Goal: Task Accomplishment & Management: Manage account settings

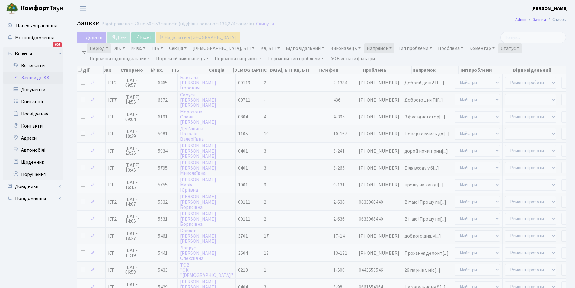
select select "25"
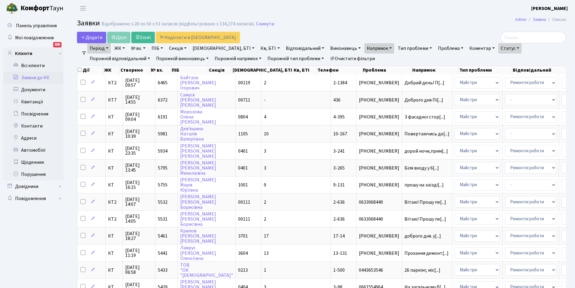
scroll to position [0, 47]
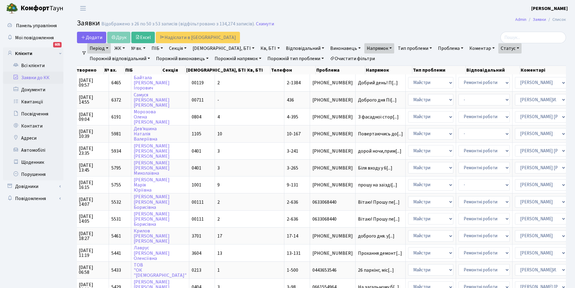
click at [28, 78] on link "Заявки до КК" at bounding box center [33, 78] width 60 height 12
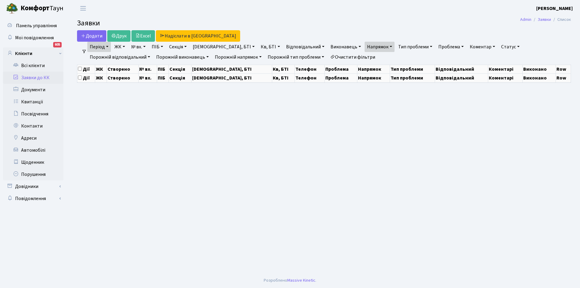
select select "25"
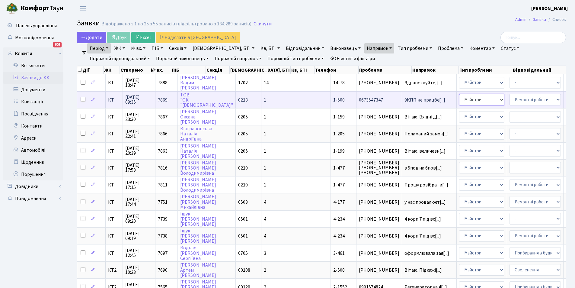
click at [459, 100] on select "- Адміністрація Домофон, СКД Ліфт Майстри Сантехніка Економічний відділ Електри…" at bounding box center [481, 99] width 45 height 11
select select "3"
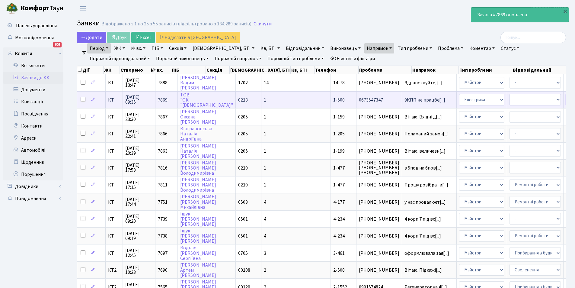
select select "22"
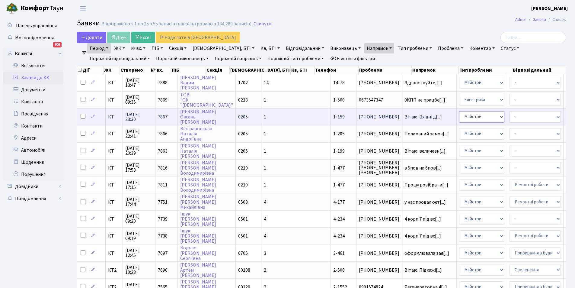
click at [459, 120] on select "- Адміністрація Домофон, СКД Ліфт Майстри Сантехніка Економічний відділ Електри…" at bounding box center [481, 116] width 45 height 11
click at [459, 111] on select "- Адміністрація Домофон, СКД Ліфт Майстри Сантехніка Економічний відділ Електри…" at bounding box center [481, 116] width 45 height 11
click at [459, 117] on select "- Адміністрація Домофон, СКД Ліфт Майстри Сантехніка Економічний відділ Електри…" at bounding box center [481, 116] width 45 height 11
select select "3"
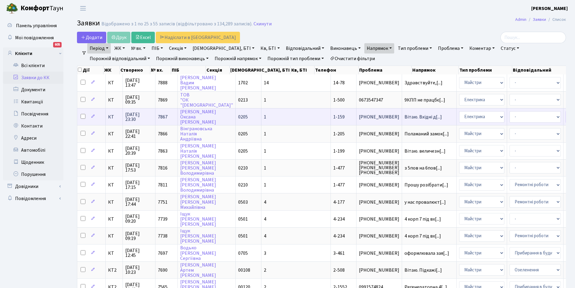
select select "22"
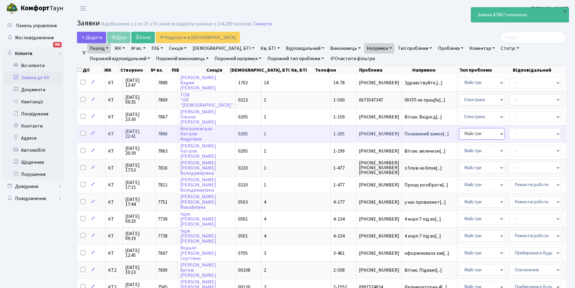
click at [459, 135] on select "- Адміністрація Домофон, СКД Ліфт Майстри Сантехніка Економічний відділ Електри…" at bounding box center [481, 133] width 45 height 11
select select "3"
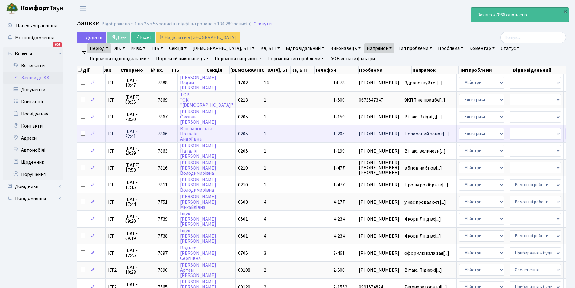
select select "22"
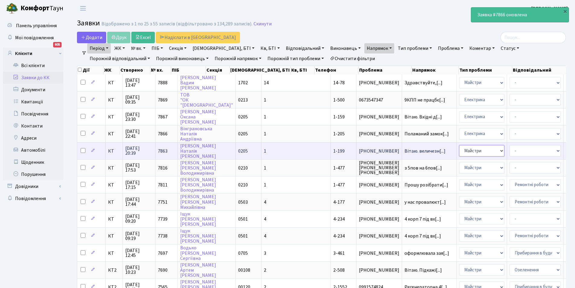
click at [459, 150] on select "- Адміністрація Домофон, СКД Ліфт Майстри Сантехніка Економічний відділ Електри…" at bounding box center [481, 150] width 45 height 11
select select "3"
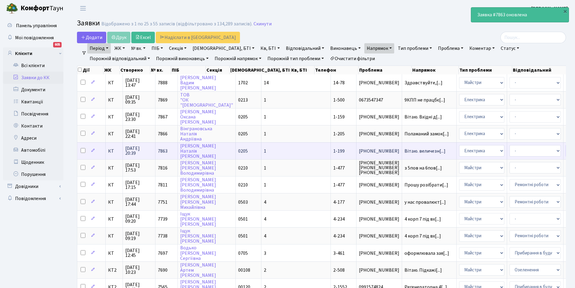
select select "22"
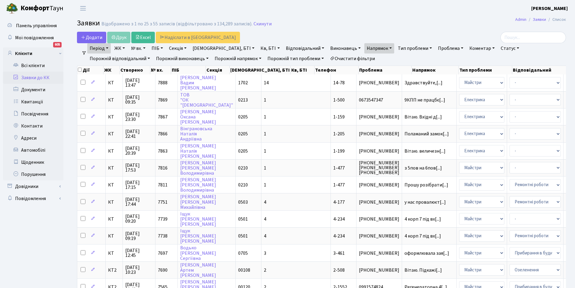
click at [26, 76] on link "Заявки до КК" at bounding box center [33, 78] width 60 height 12
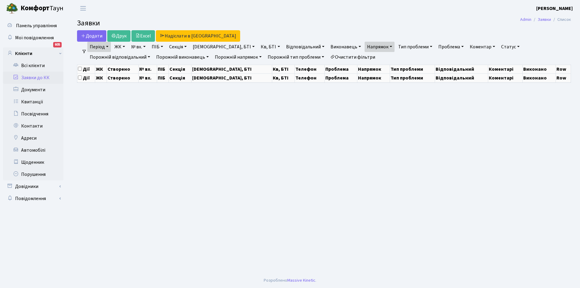
select select "25"
